Goal: Complete application form

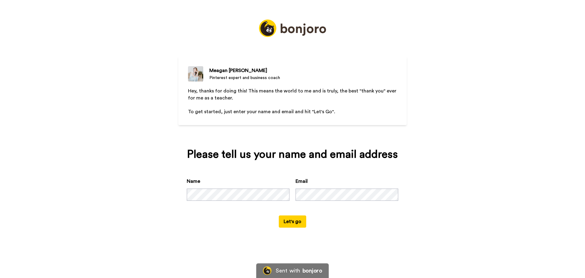
click at [298, 224] on button "Let's go" at bounding box center [292, 221] width 27 height 12
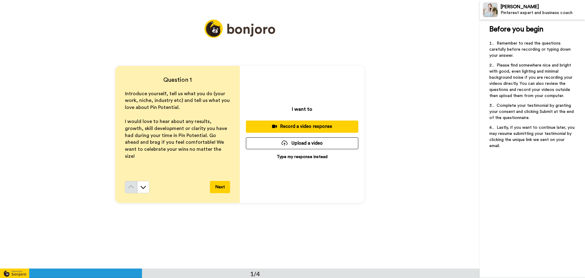
click at [305, 157] on p "Type my response instead" at bounding box center [302, 157] width 51 height 6
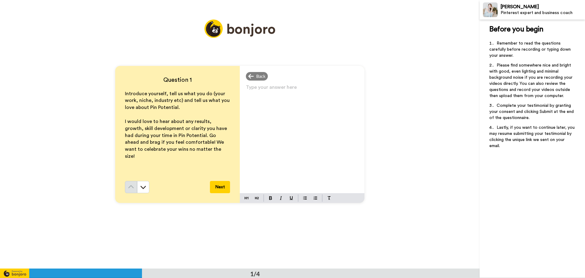
click at [300, 110] on div "Type your answer here ﻿" at bounding box center [302, 138] width 125 height 110
click at [290, 97] on span "Hi, I'm [PERSON_NAME] and I sell polymer clay earrings as well as teach others …" at bounding box center [299, 98] width 106 height 22
click at [301, 107] on p "Hi, I'm [PERSON_NAME] and I sell polymer clay earrings as well as teach others …" at bounding box center [302, 98] width 113 height 26
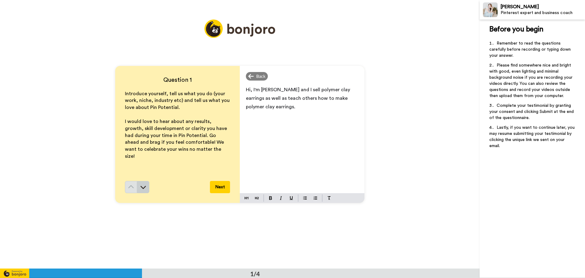
click at [144, 188] on icon at bounding box center [143, 187] width 6 height 6
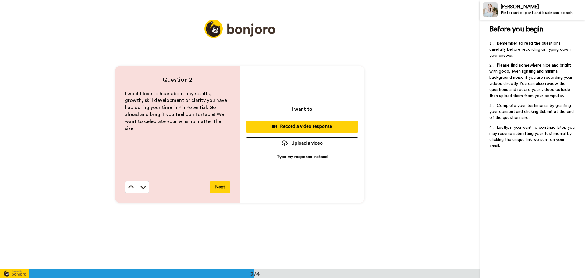
scroll to position [269, 0]
click at [128, 189] on icon at bounding box center [131, 187] width 6 height 6
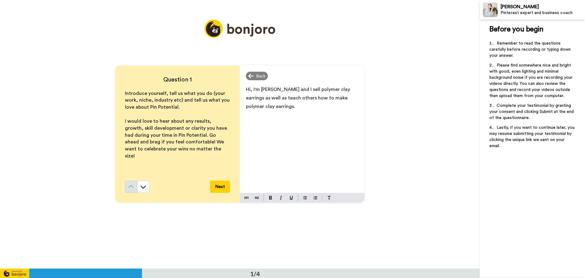
scroll to position [0, 0]
click at [278, 108] on p "Hi, I'm [PERSON_NAME] and I sell polymer clay earrings as well as teach others …" at bounding box center [302, 98] width 113 height 26
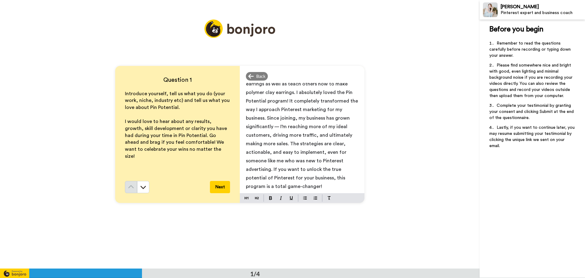
click at [289, 109] on span "Hi, I'm [PERSON_NAME] and I sell polymer clay earrings as well as teach others …" at bounding box center [302, 131] width 113 height 116
click at [317, 118] on span "Hi, I'm [PERSON_NAME] and I sell polymer clay earrings as well as teach others …" at bounding box center [302, 131] width 113 height 116
drag, startPoint x: 353, startPoint y: 117, endPoint x: 328, endPoint y: 116, distance: 25.3
click at [328, 116] on span "Hi, I'm [PERSON_NAME] and I sell polymer clay earrings as well as teach others …" at bounding box center [302, 131] width 113 height 116
click at [323, 126] on span "Hi, I'm [PERSON_NAME] and I sell polymer clay earrings as well as teach others …" at bounding box center [302, 126] width 113 height 107
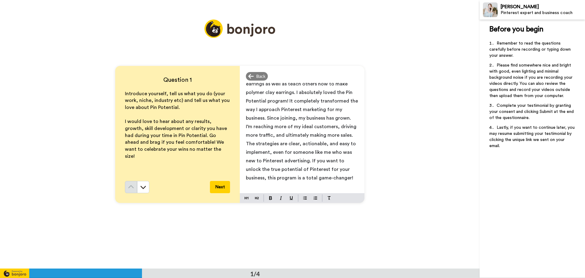
click at [330, 127] on span "Hi, I'm [PERSON_NAME] and I sell polymer clay earrings as well as teach others …" at bounding box center [302, 126] width 113 height 107
click at [326, 129] on p "Hi, I'm [PERSON_NAME] and I sell polymer clay earrings as well as teach others …" at bounding box center [302, 126] width 113 height 111
click at [270, 134] on span "Hi, I'm [PERSON_NAME] and I sell polymer clay earrings as well as teach others …" at bounding box center [302, 131] width 113 height 116
click at [337, 133] on span "Hi, I'm [PERSON_NAME] and I sell polymer clay earrings as well as teach others …" at bounding box center [303, 126] width 114 height 107
click at [336, 157] on p "Hi, I'm [PERSON_NAME] and I sell polymer clay earrings as well as teach others …" at bounding box center [302, 131] width 113 height 120
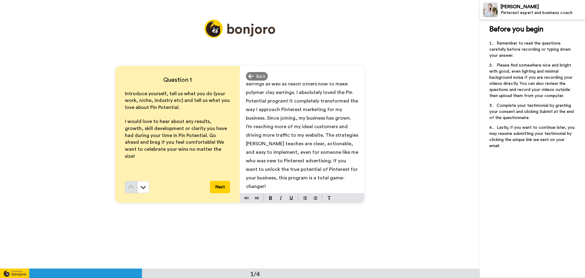
click at [312, 161] on span "Hi, I'm [PERSON_NAME] and I sell polymer clay earrings as well as teach others …" at bounding box center [303, 131] width 114 height 116
drag, startPoint x: 245, startPoint y: 161, endPoint x: 306, endPoint y: 160, distance: 60.4
click at [306, 160] on span "Hi, I'm [PERSON_NAME] and I sell polymer clay earrings as well as teach others …" at bounding box center [303, 131] width 114 height 116
click at [313, 179] on p "Hi, I'm [PERSON_NAME] and I sell polymer clay earrings as well as teach others …" at bounding box center [302, 118] width 113 height 128
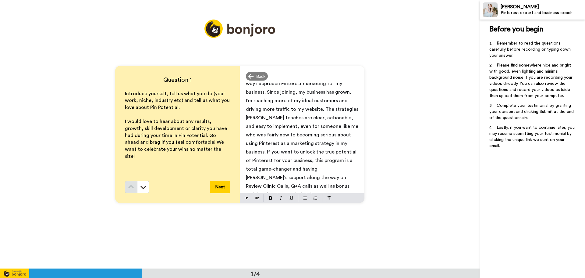
scroll to position [48, 0]
click at [215, 189] on button "Next" at bounding box center [220, 187] width 20 height 12
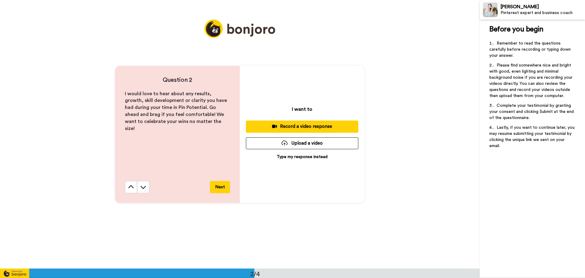
scroll to position [269, 0]
click at [299, 157] on p "Type my response instead" at bounding box center [302, 156] width 51 height 6
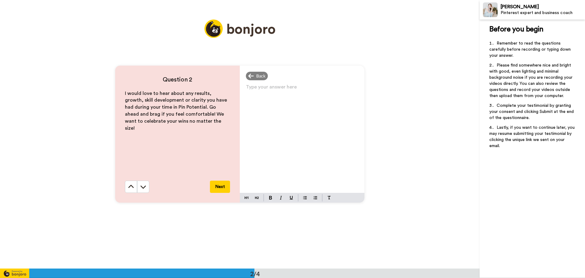
click at [298, 129] on div "Type your answer here ﻿" at bounding box center [302, 138] width 125 height 110
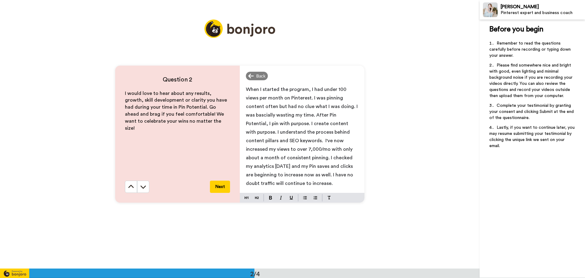
click at [214, 185] on button "Next" at bounding box center [220, 187] width 20 height 12
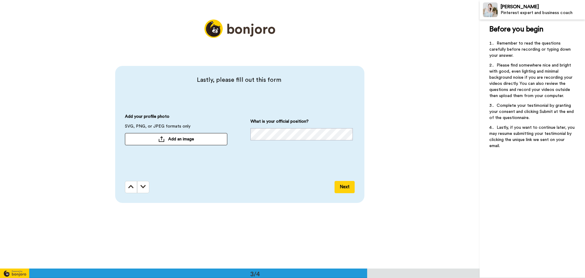
scroll to position [537, 0]
click at [176, 140] on span "Add an image" at bounding box center [181, 139] width 26 height 6
click at [347, 187] on button "Next" at bounding box center [345, 187] width 20 height 12
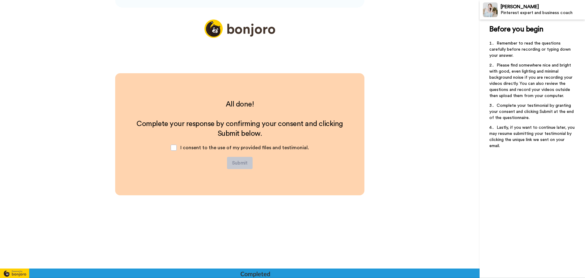
scroll to position [732, 0]
click at [279, 147] on span "I consent to the use of my provided files and testimonial." at bounding box center [245, 147] width 129 height 5
drag, startPoint x: 176, startPoint y: 148, endPoint x: 183, endPoint y: 159, distance: 13.1
click at [176, 148] on span at bounding box center [174, 147] width 6 height 6
click at [248, 163] on button "Submit" at bounding box center [240, 162] width 26 height 12
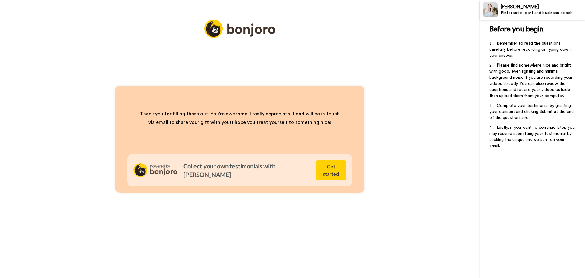
click at [233, 30] on div "Thank you for filling these out. You’re awesome! I really appreciate it and wil…" at bounding box center [240, 139] width 480 height 278
